Goal: Book appointment/travel/reservation

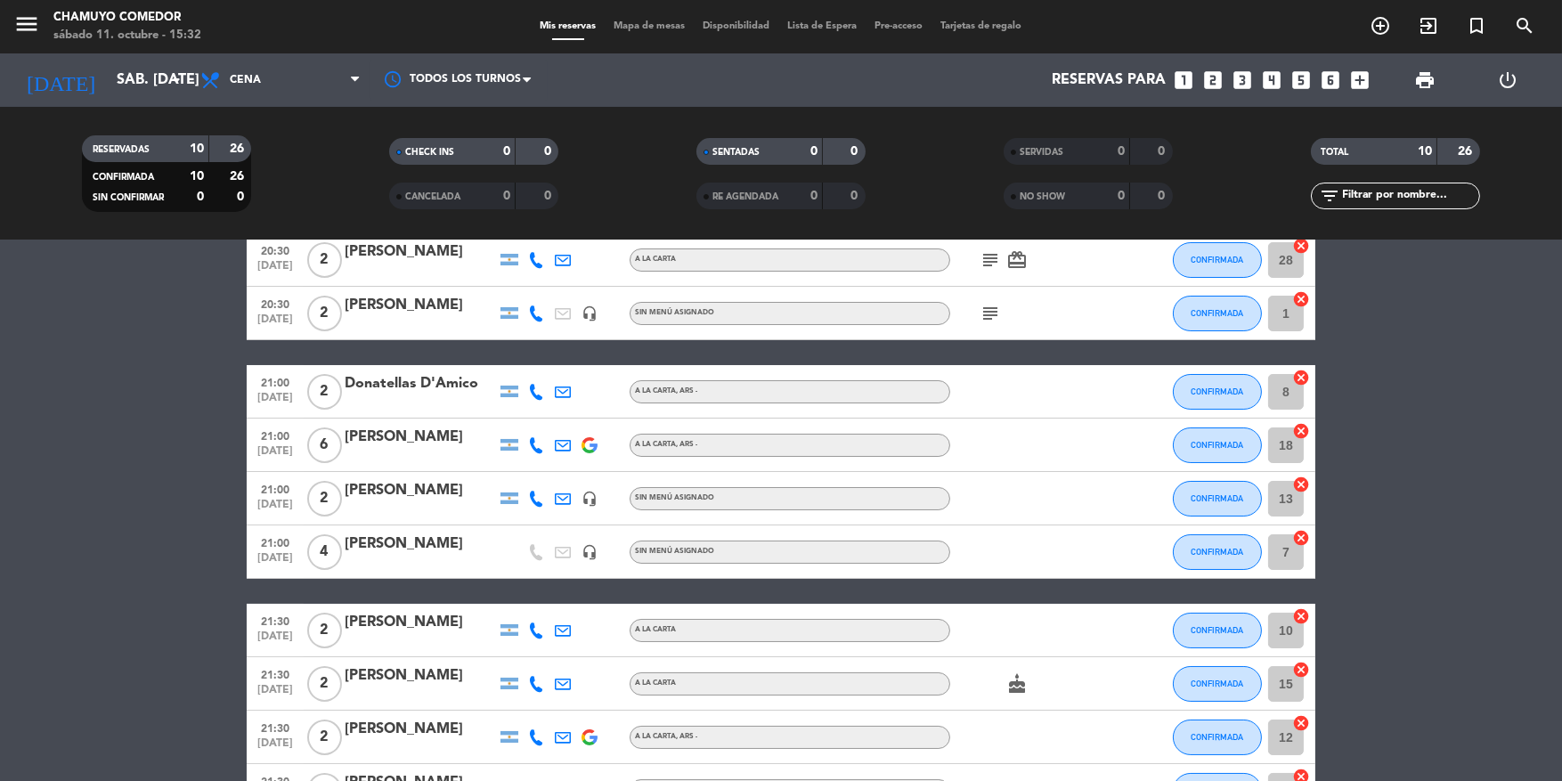
scroll to position [178, 0]
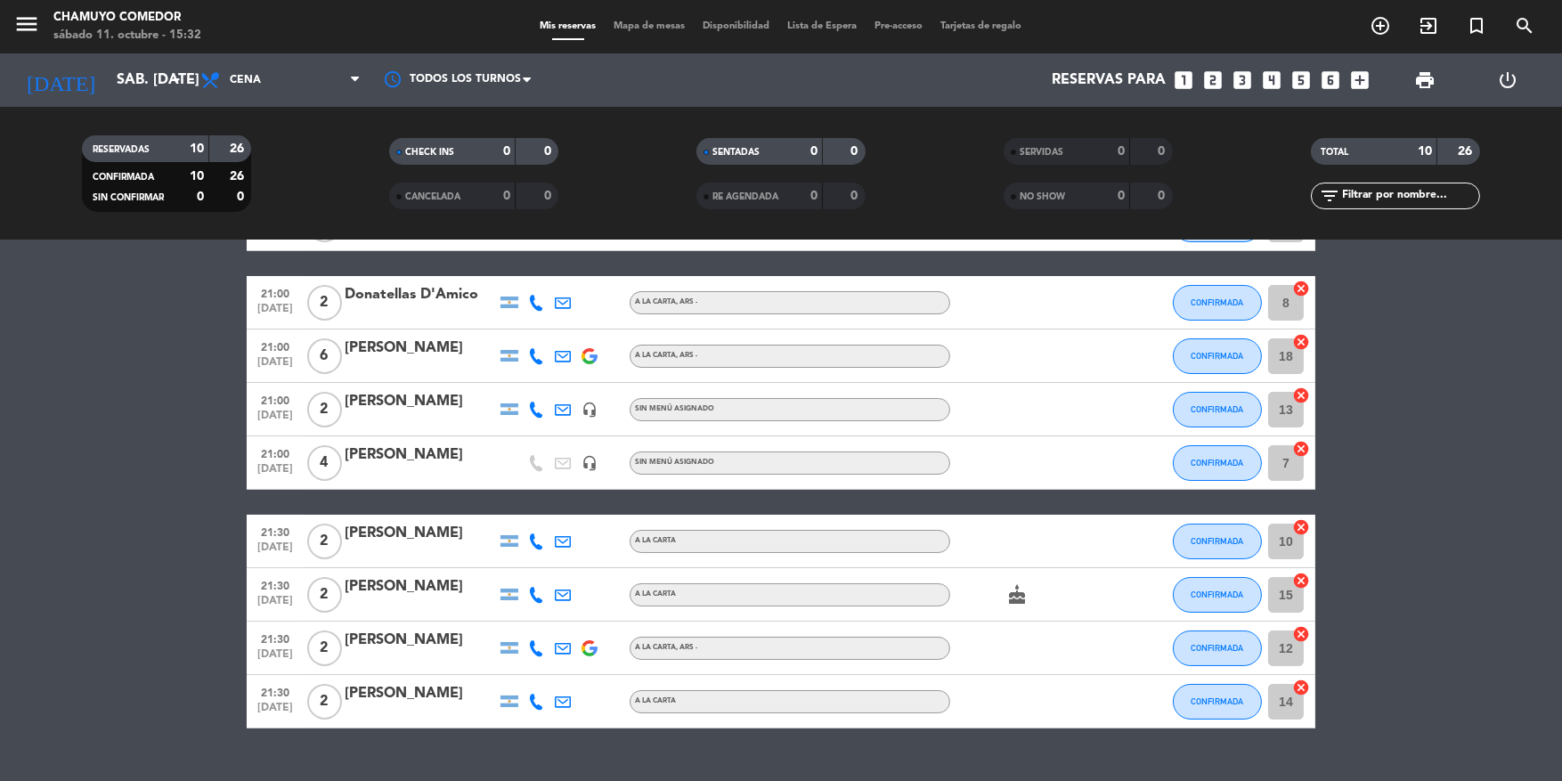
click at [1273, 77] on icon "looks_4" at bounding box center [1271, 80] width 23 height 23
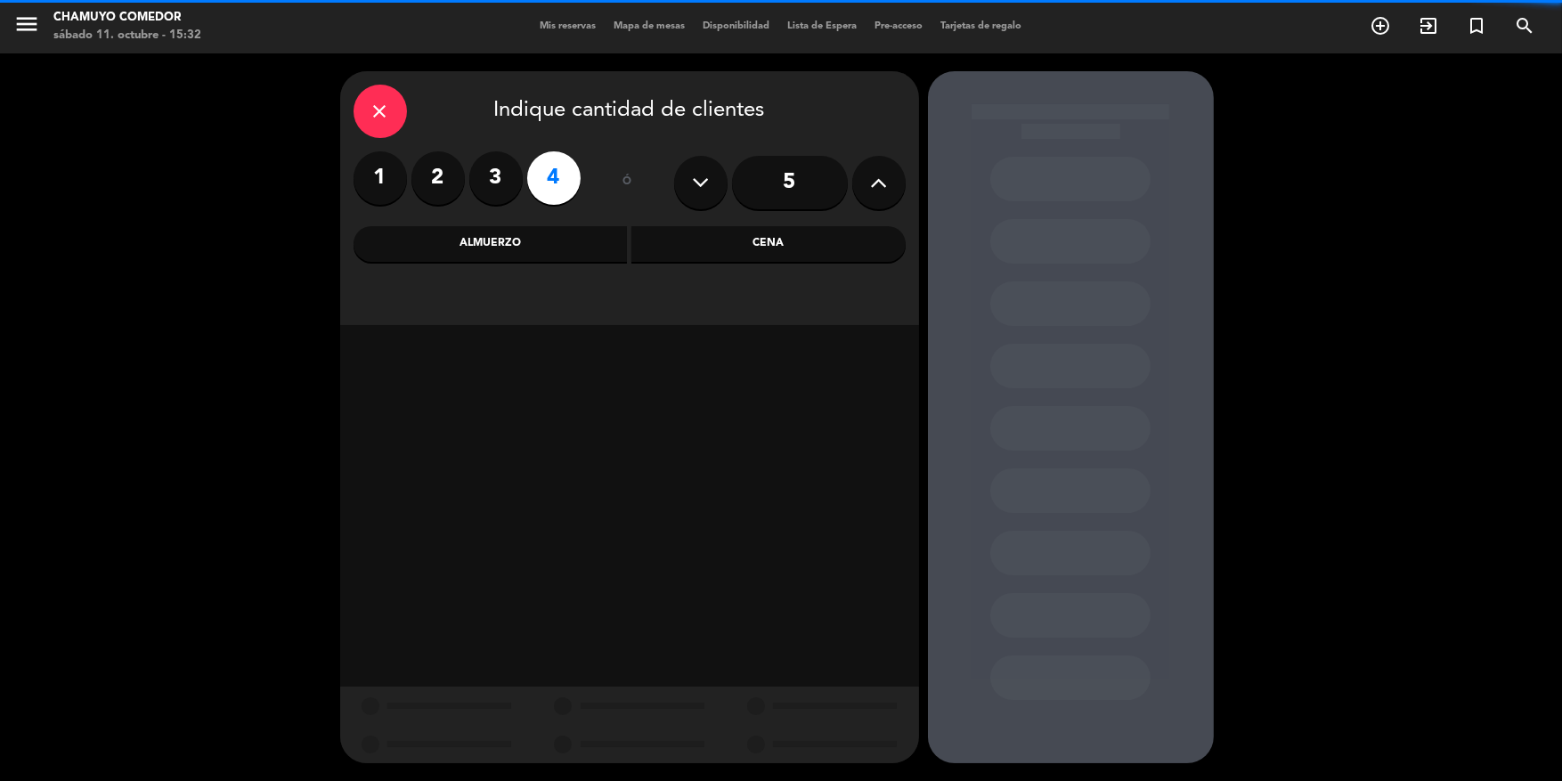
click at [559, 183] on label "4" at bounding box center [553, 177] width 53 height 53
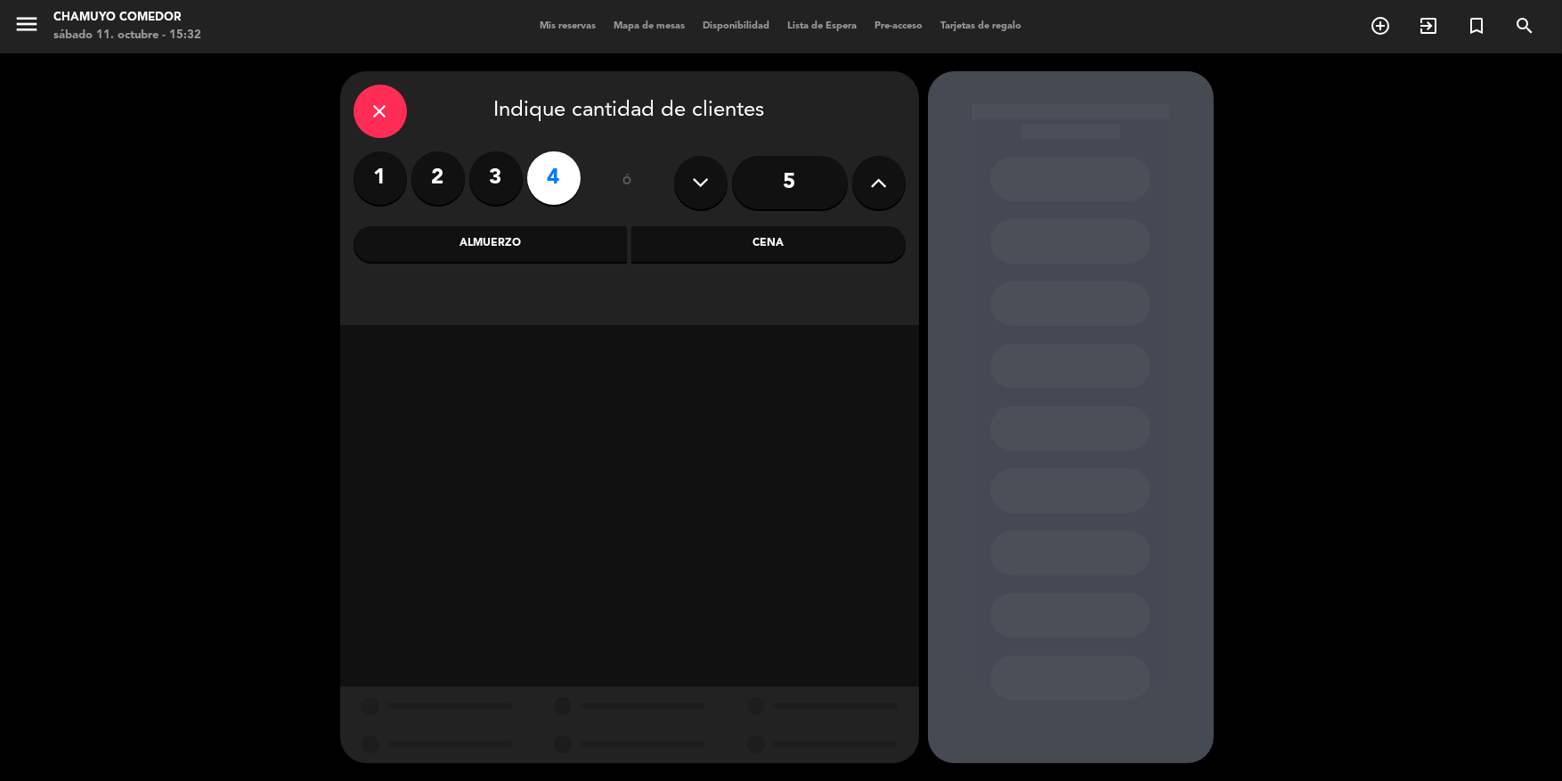
click at [730, 242] on div "Cena" at bounding box center [769, 244] width 274 height 36
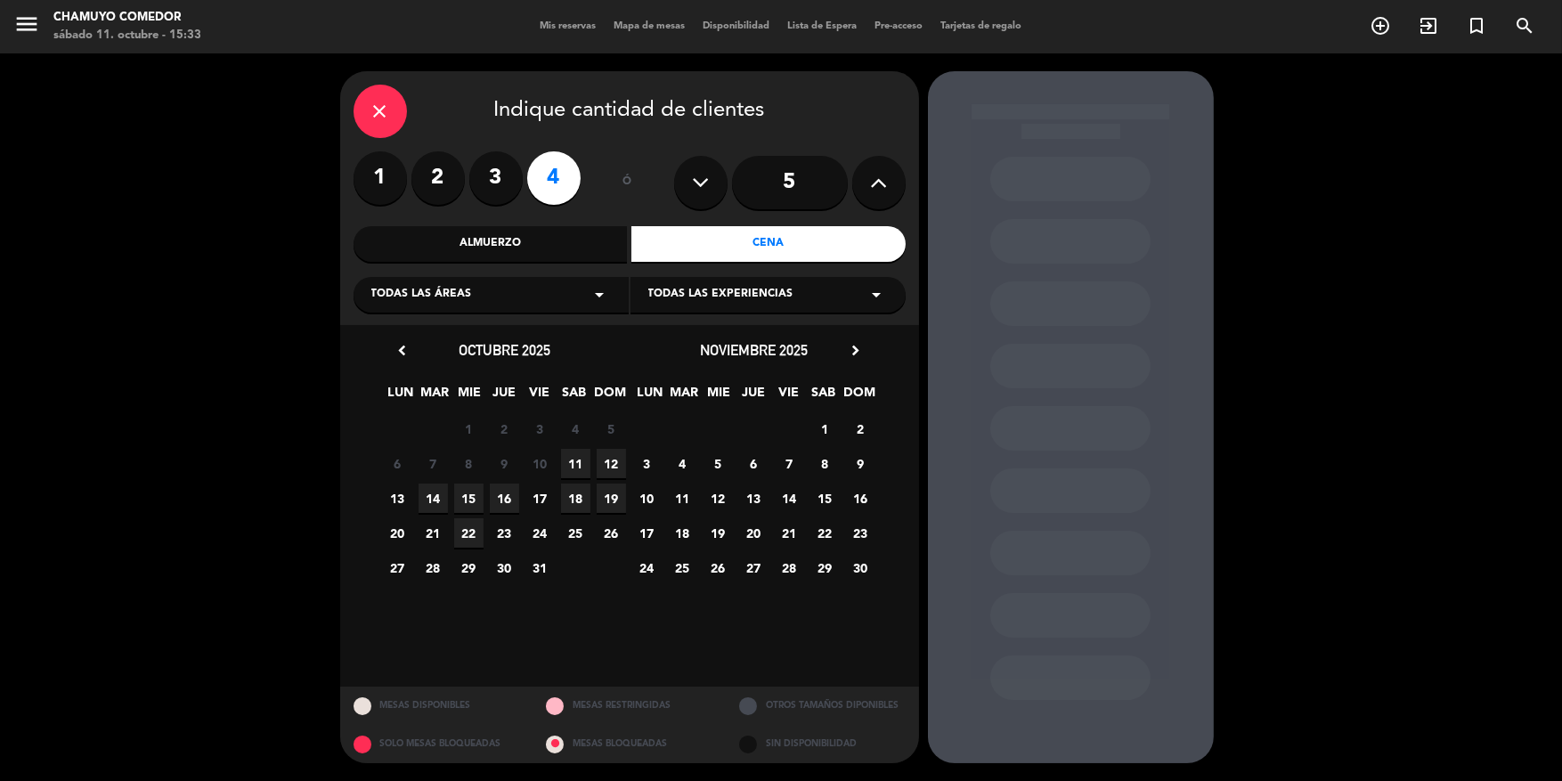
click at [578, 464] on span "11" at bounding box center [575, 463] width 29 height 29
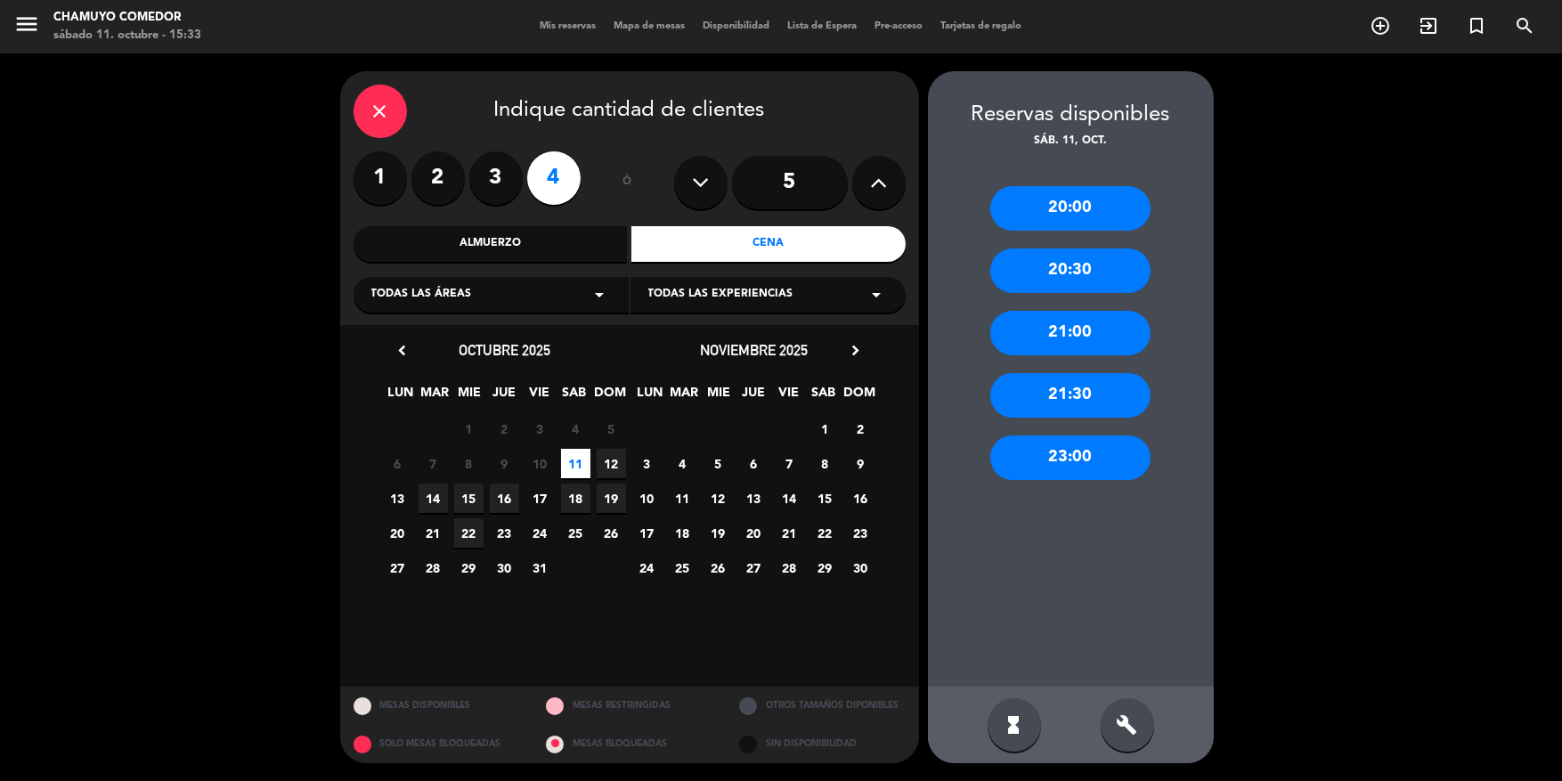
click at [1113, 341] on div "21:00" at bounding box center [1071, 333] width 160 height 45
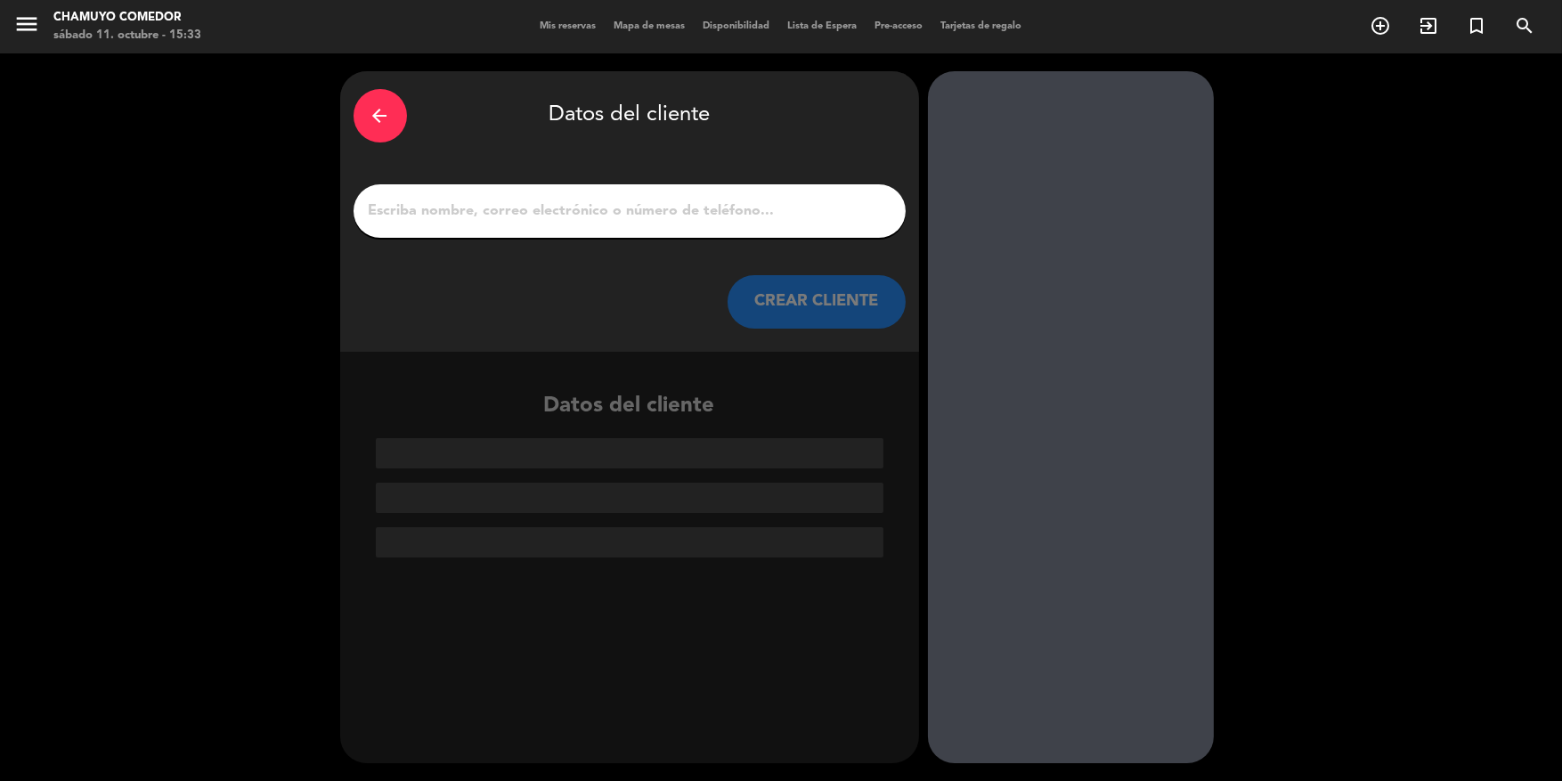
click at [600, 207] on input "1" at bounding box center [630, 211] width 526 height 25
type input "s"
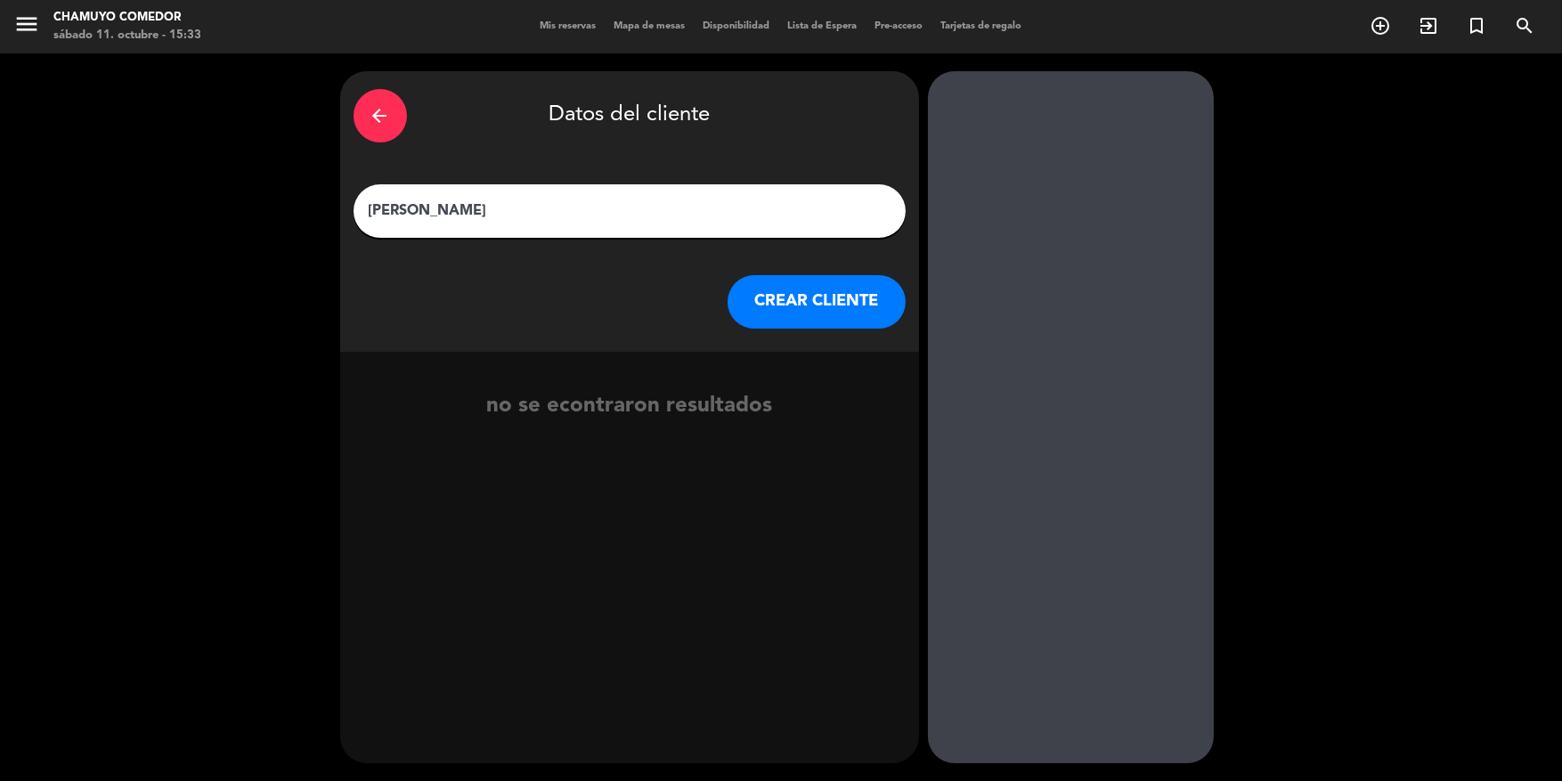
type input "[PERSON_NAME]"
click at [800, 297] on button "CREAR CLIENTE" at bounding box center [817, 301] width 178 height 53
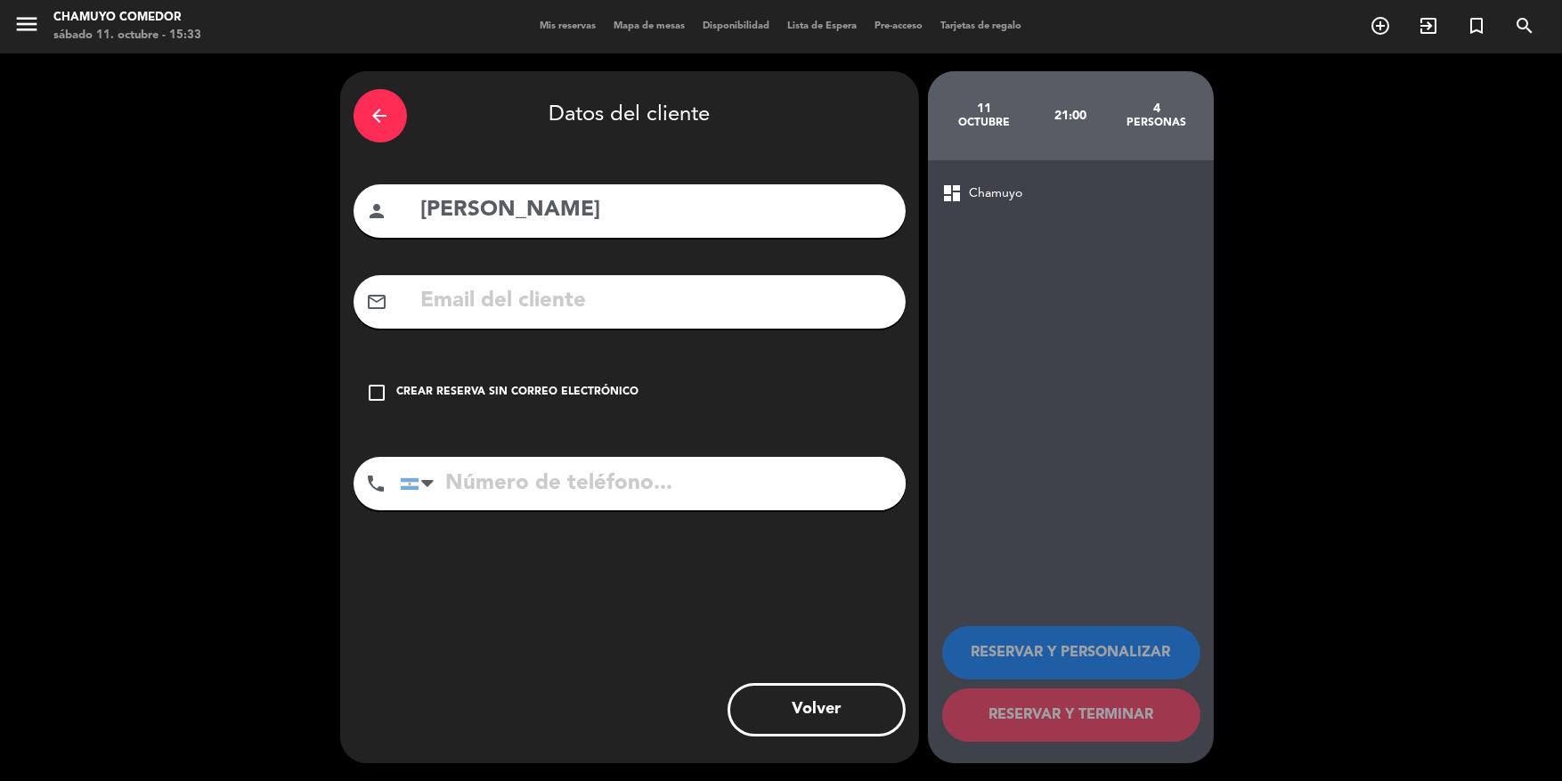
click at [531, 490] on input "tel" at bounding box center [653, 483] width 506 height 53
type input "3415078887"
click at [1015, 508] on div "dashboard Chamuyo RESERVAR Y PERSONALIZAR RESERVAR Y TERMINAR" at bounding box center [1071, 461] width 286 height 603
click at [380, 392] on icon "check_box_outline_blank" at bounding box center [377, 392] width 21 height 21
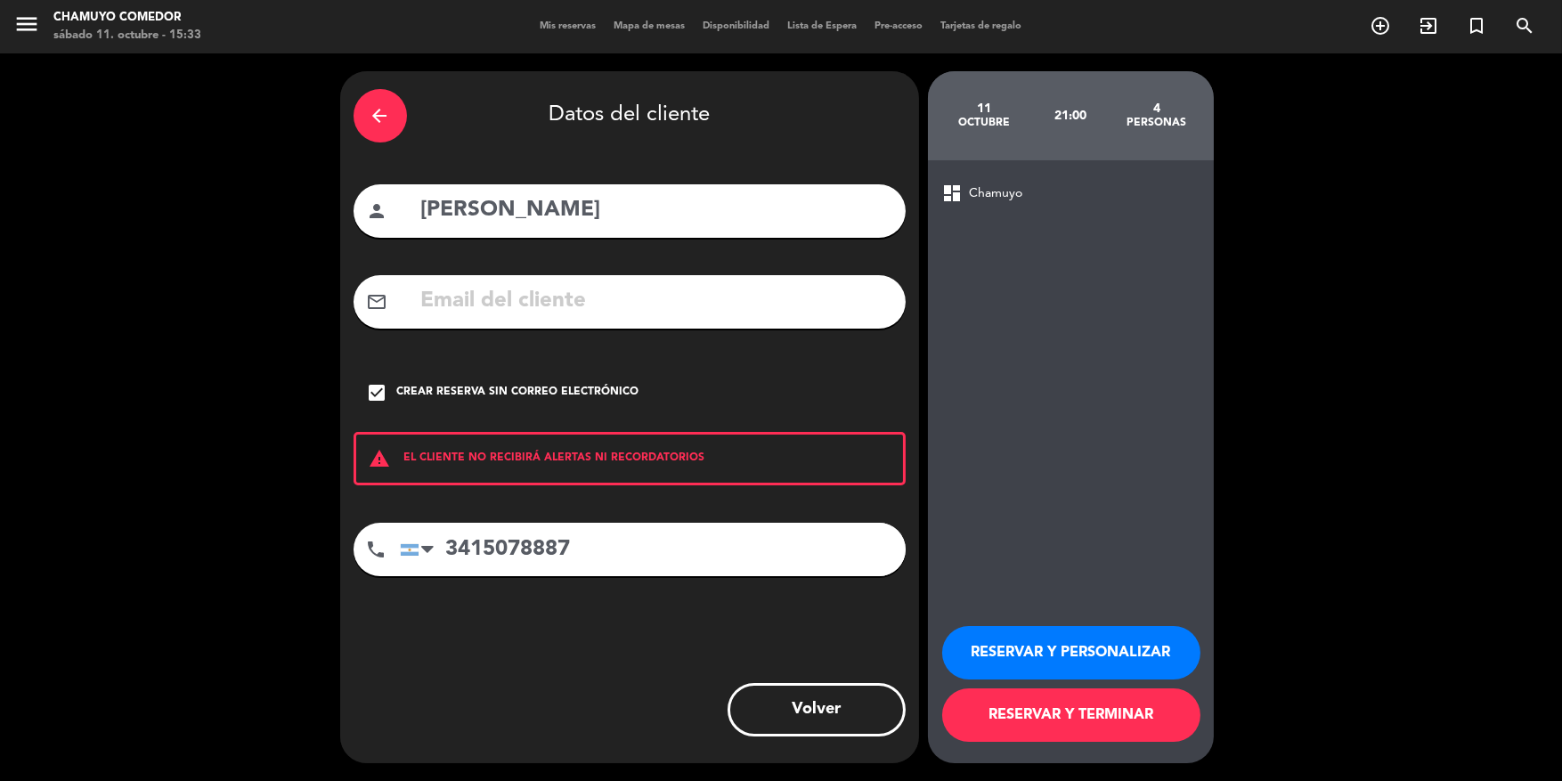
click at [1081, 717] on button "RESERVAR Y TERMINAR" at bounding box center [1071, 715] width 258 height 53
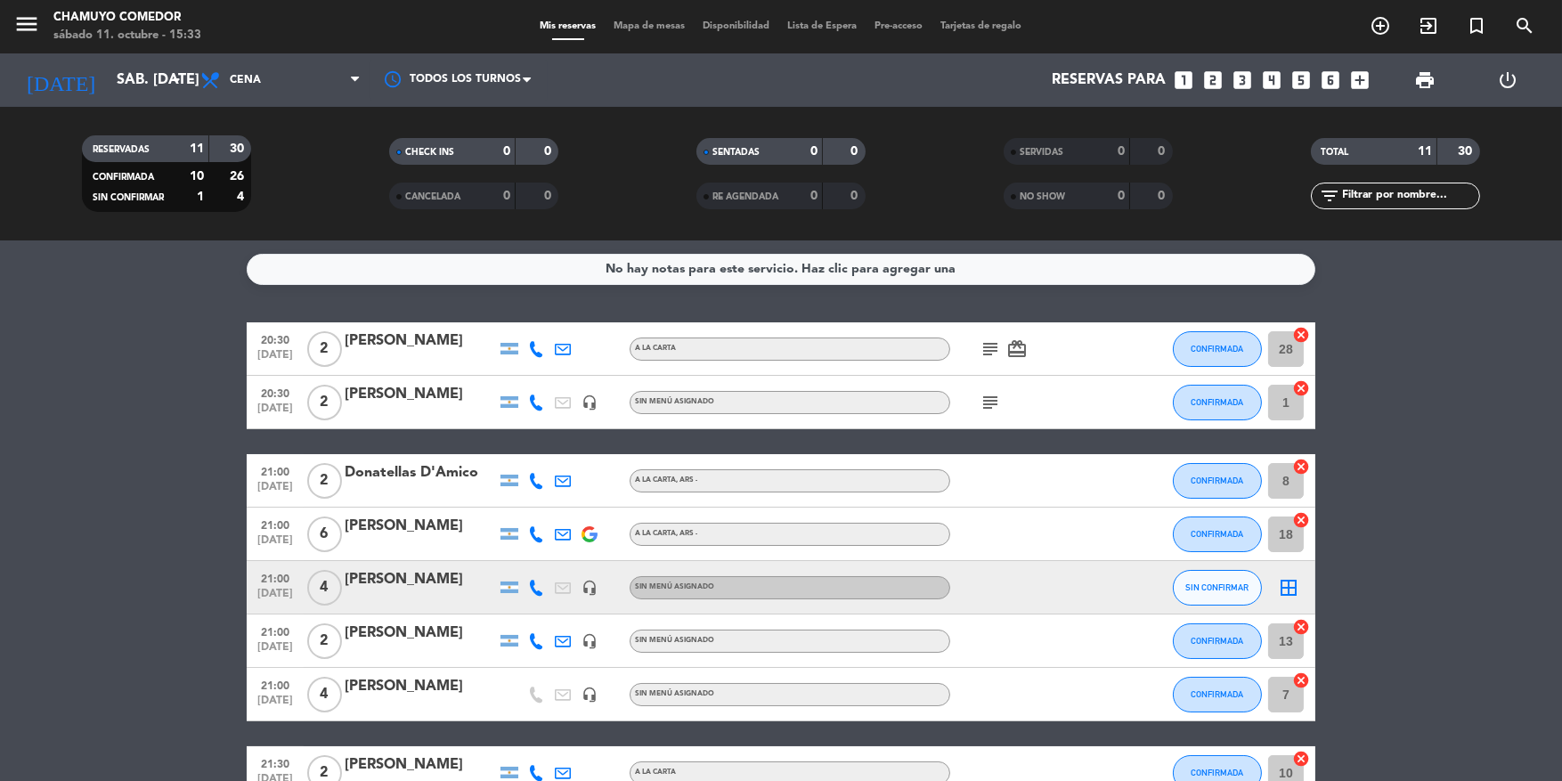
click at [1289, 585] on icon "border_all" at bounding box center [1288, 587] width 21 height 21
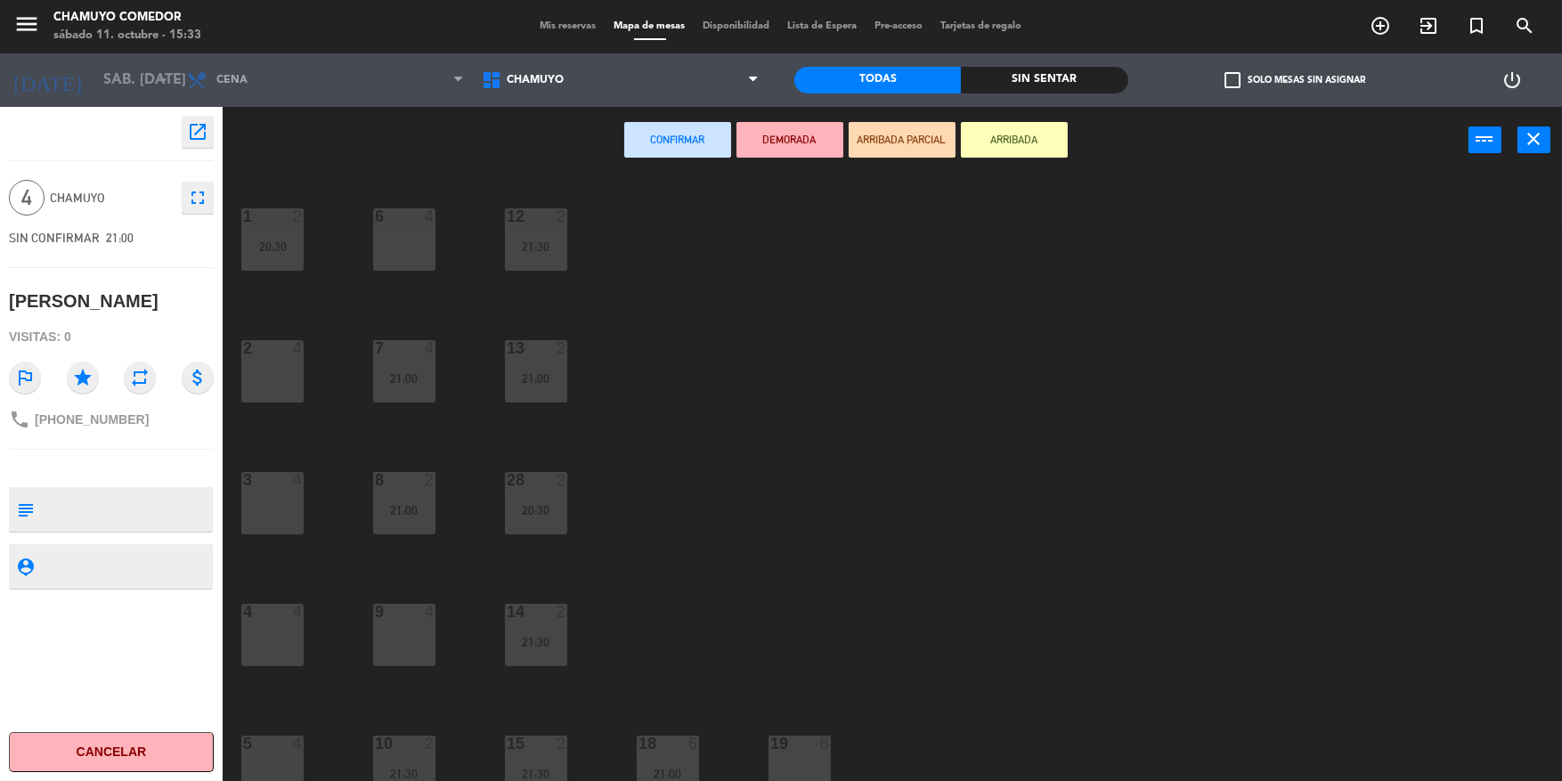
click at [270, 505] on div "3 4" at bounding box center [272, 503] width 62 height 62
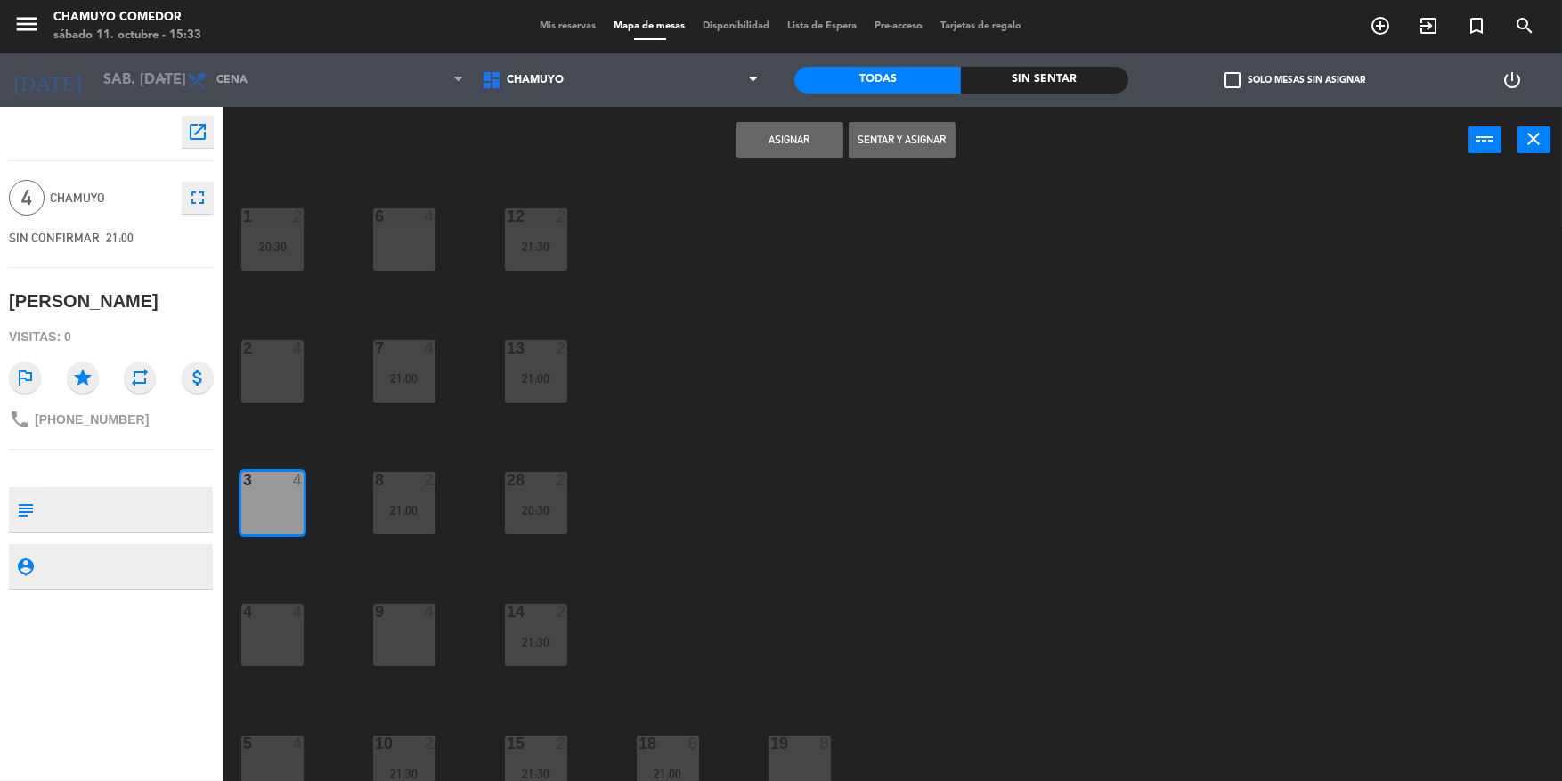
click at [785, 144] on button "Asignar" at bounding box center [790, 140] width 107 height 36
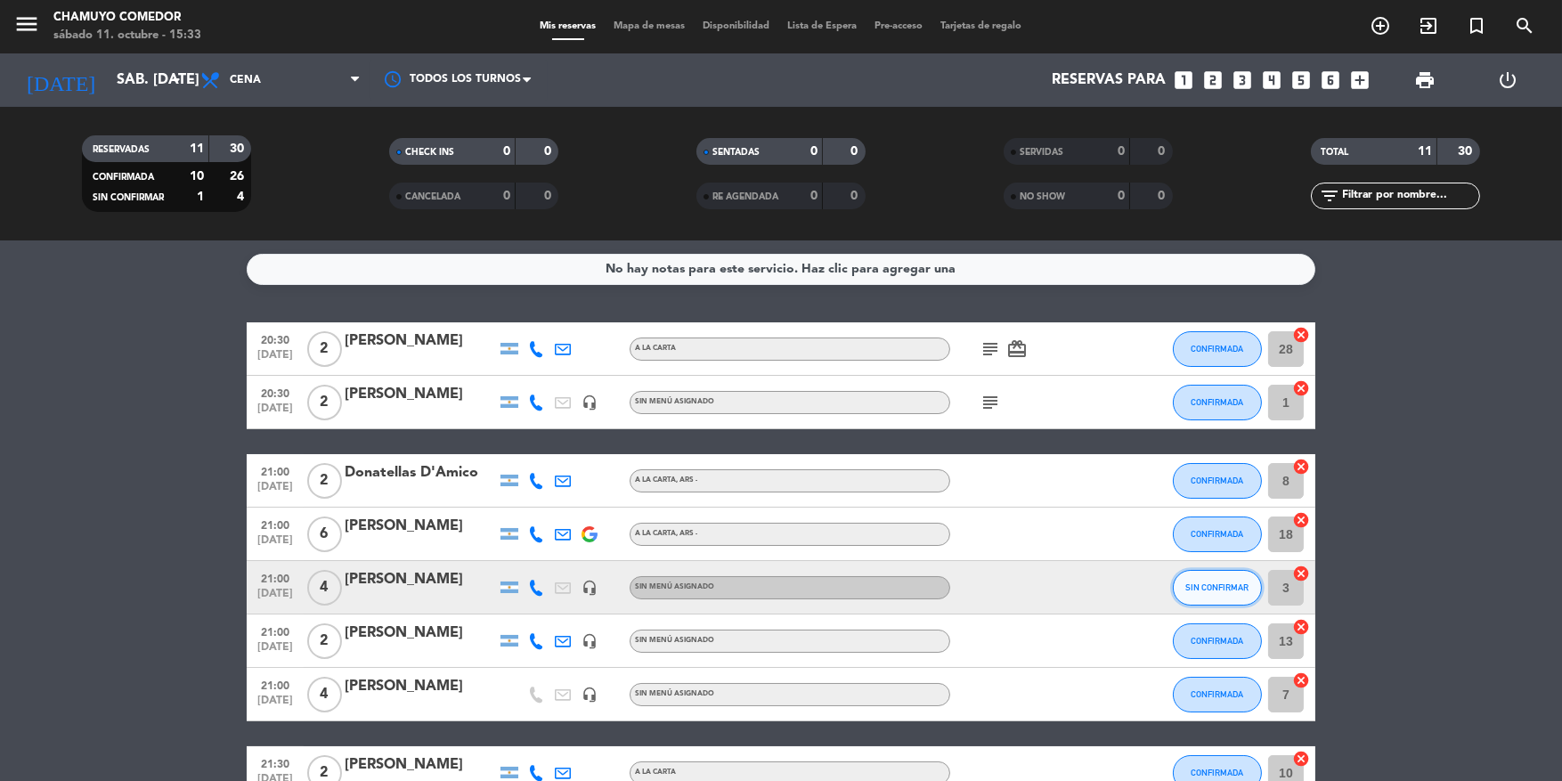
click at [1233, 590] on span "SIN CONFIRMAR" at bounding box center [1218, 588] width 63 height 10
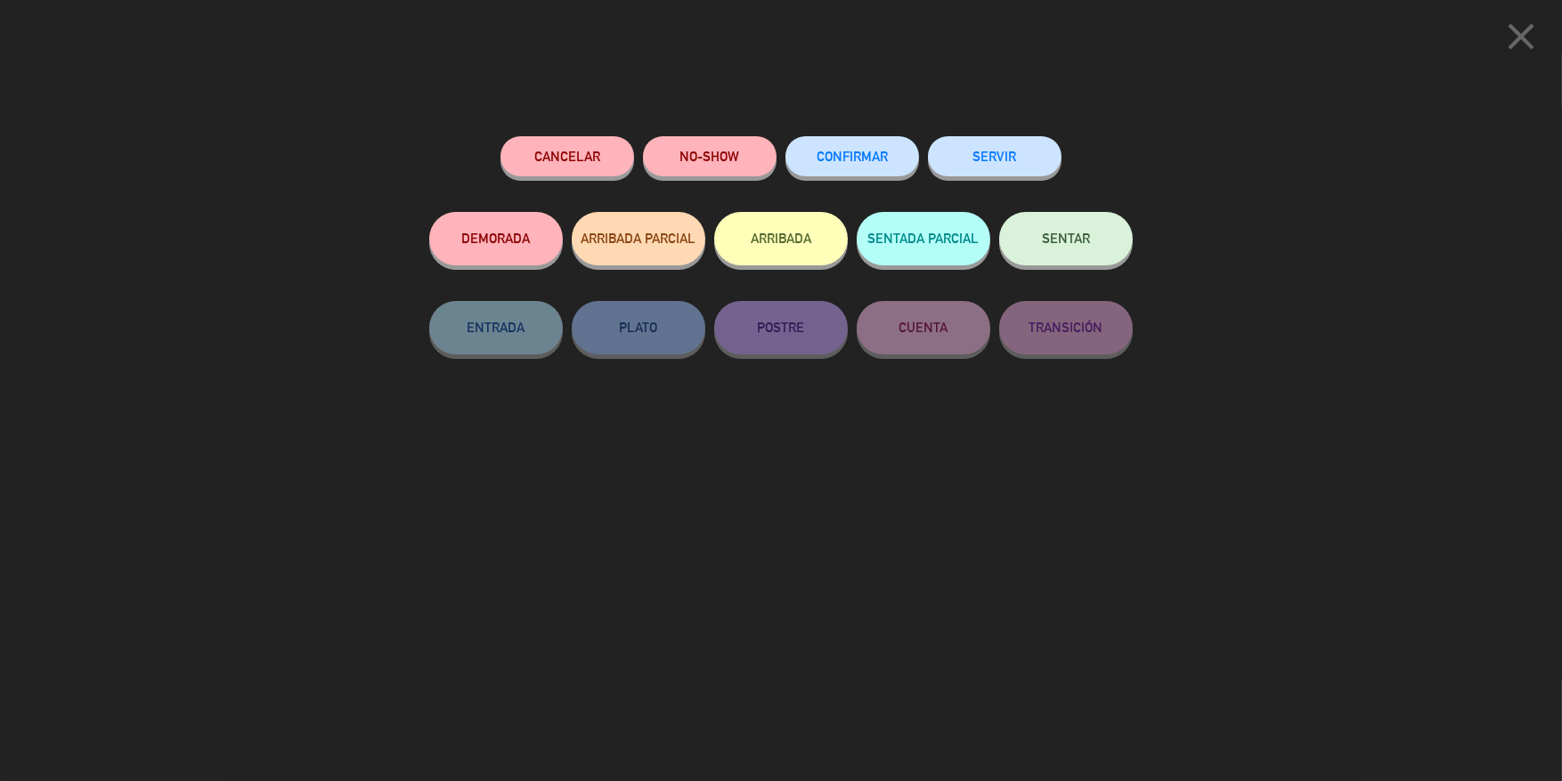
click at [867, 156] on span "CONFIRMAR" at bounding box center [852, 156] width 71 height 15
